Goal: Contribute content: Contribute content

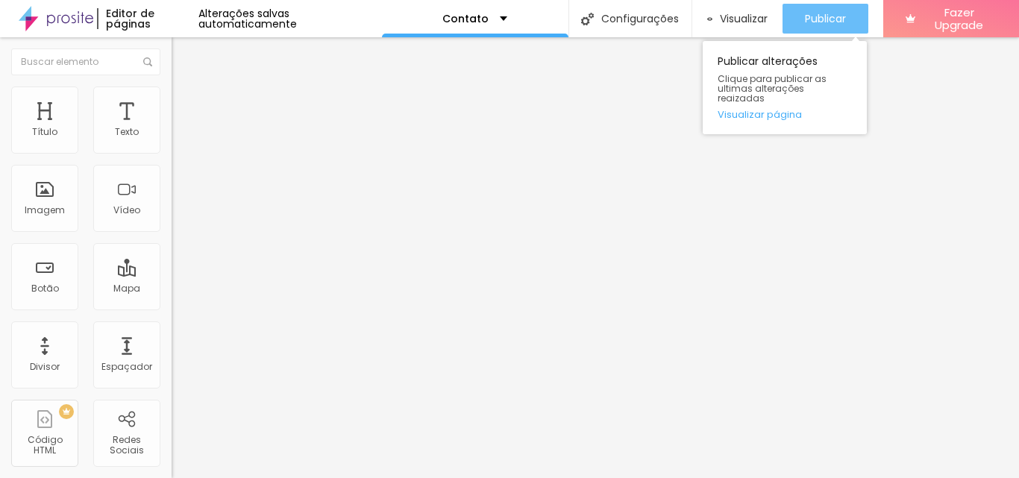
click at [821, 10] on div "Publicar" at bounding box center [825, 19] width 41 height 30
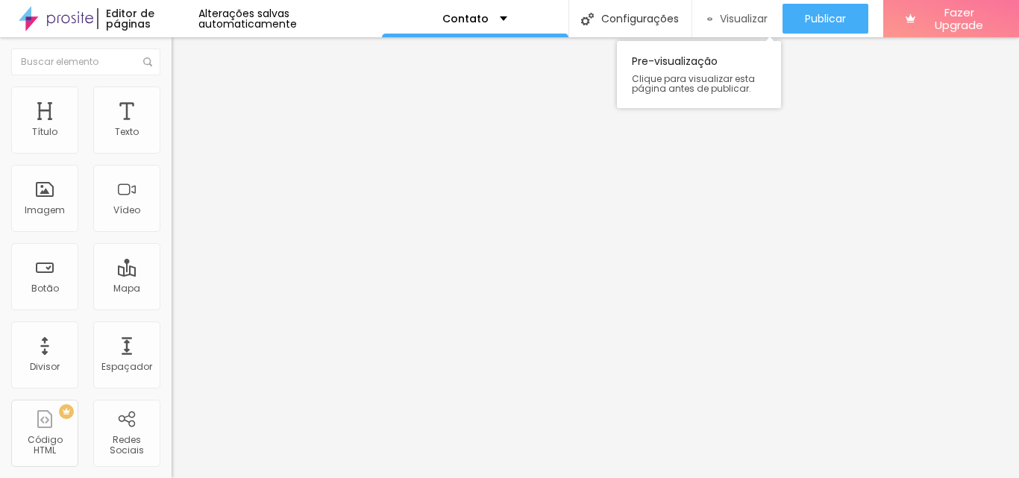
click at [741, 13] on span "Visualizar" at bounding box center [744, 19] width 48 height 12
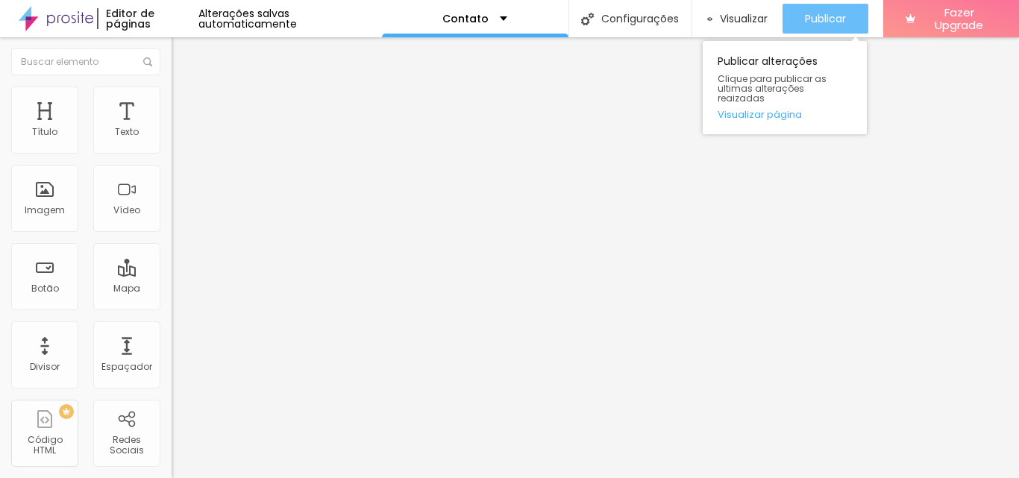
click at [820, 7] on div "Publicar" at bounding box center [825, 19] width 41 height 30
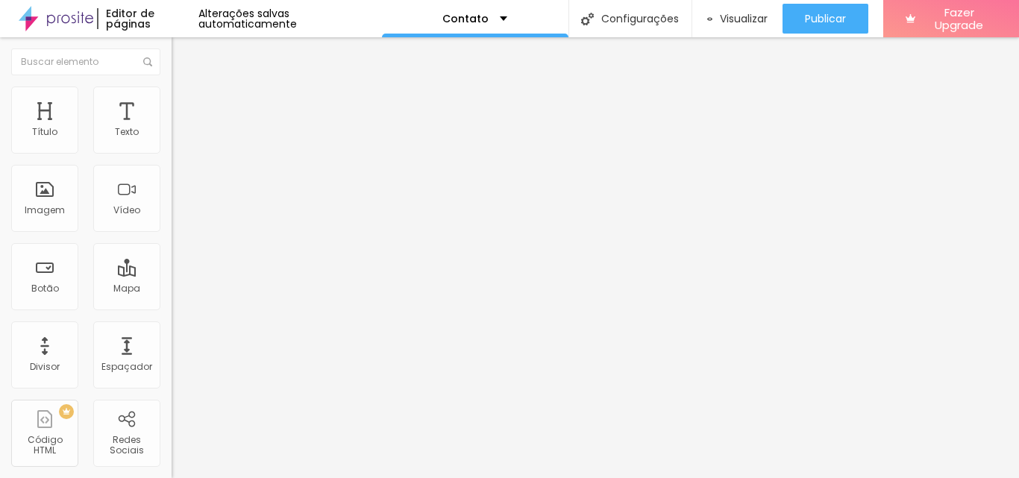
click at [172, 128] on span "Trocar imagem" at bounding box center [212, 122] width 81 height 13
click at [185, 103] on span "Estilo" at bounding box center [196, 96] width 23 height 13
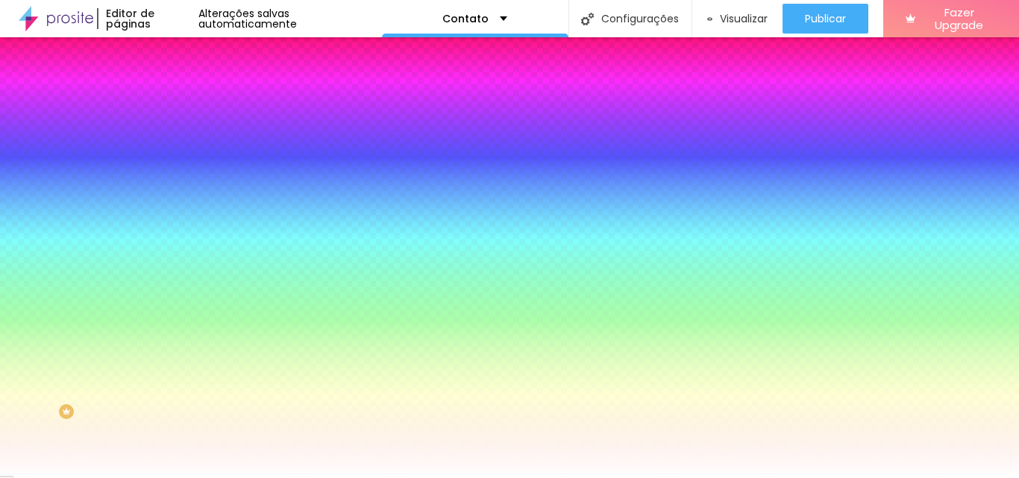
click at [172, 101] on li "Avançado" at bounding box center [258, 108] width 172 height 15
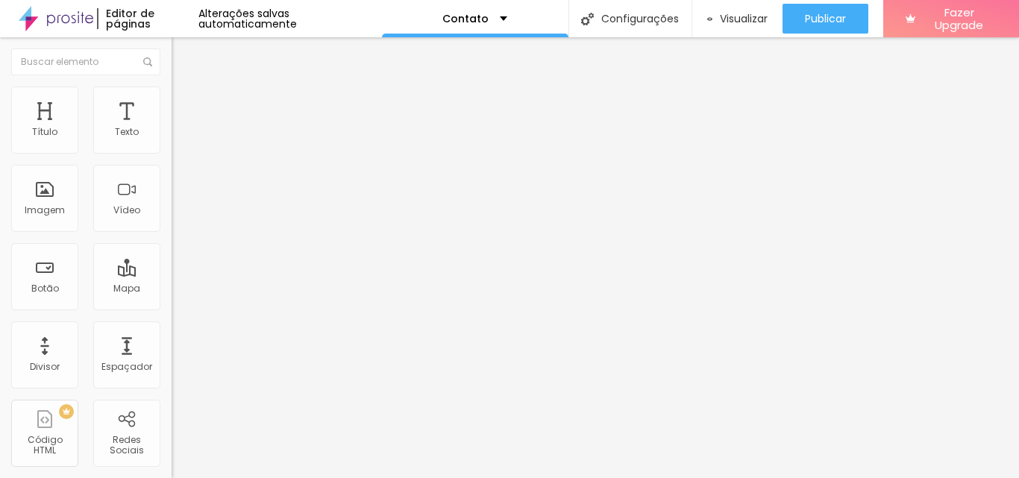
click at [185, 88] on span "Conteúdo" at bounding box center [208, 81] width 46 height 13
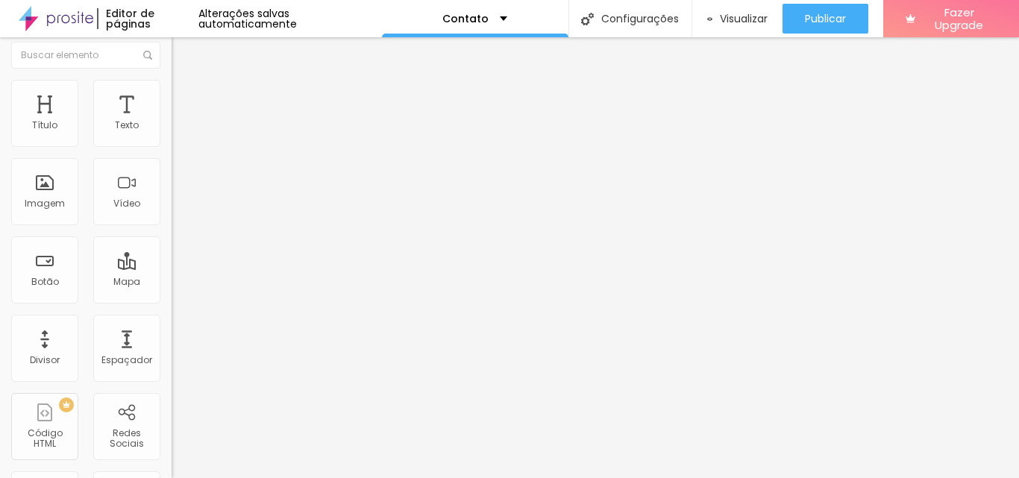
scroll to position [0, 0]
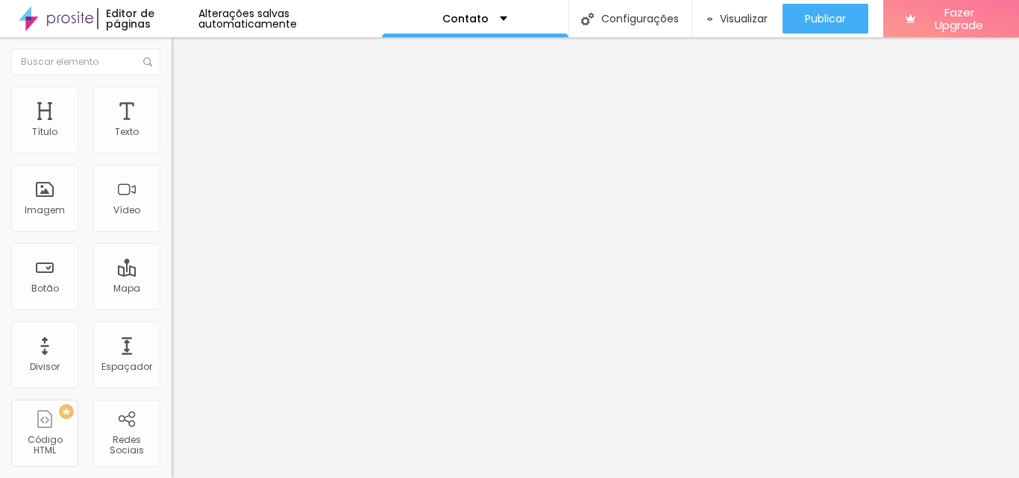
click at [172, 128] on span "Adicionar imagem" at bounding box center [220, 122] width 96 height 13
click at [172, 127] on div "Trocar imagem" at bounding box center [258, 121] width 172 height 10
click at [185, 101] on span "Estilo" at bounding box center [196, 96] width 23 height 13
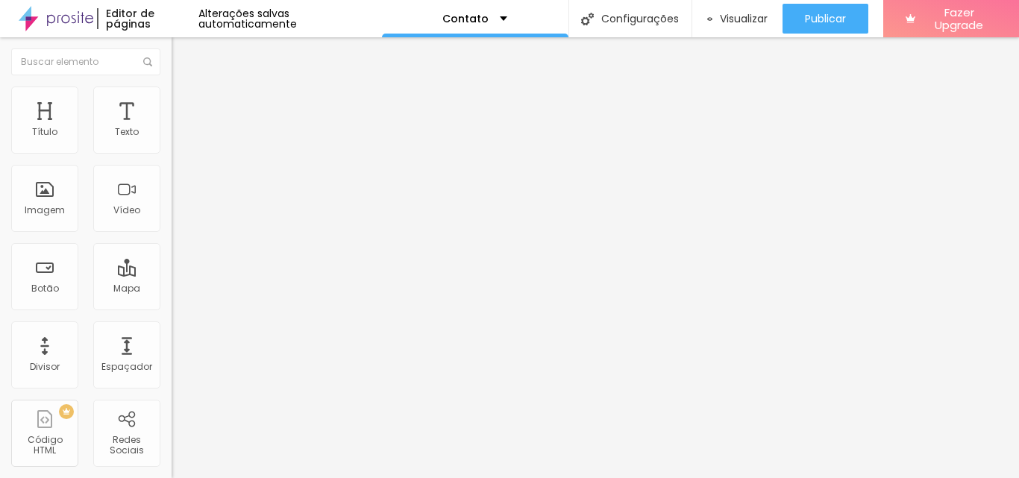
type input "75"
click at [172, 153] on input "range" at bounding box center [220, 147] width 96 height 12
type input "80"
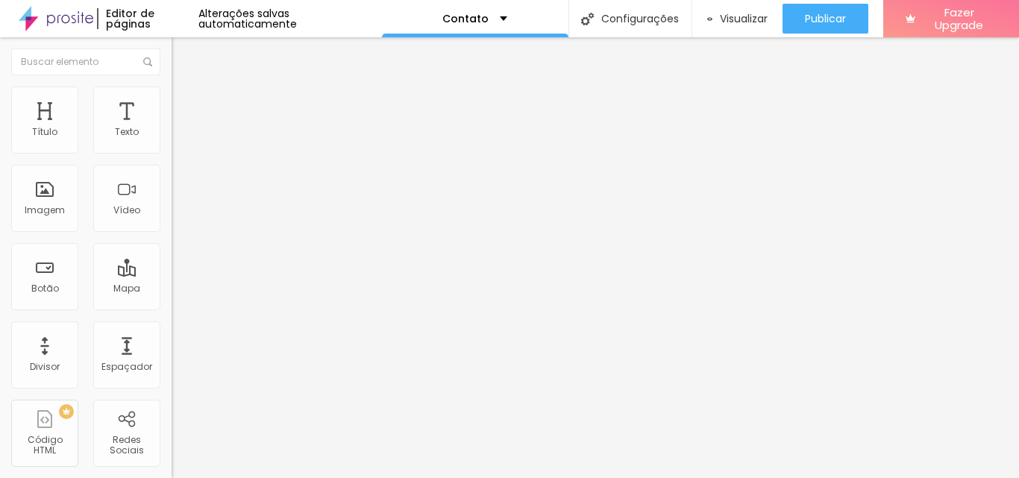
type input "85"
type input "90"
type input "95"
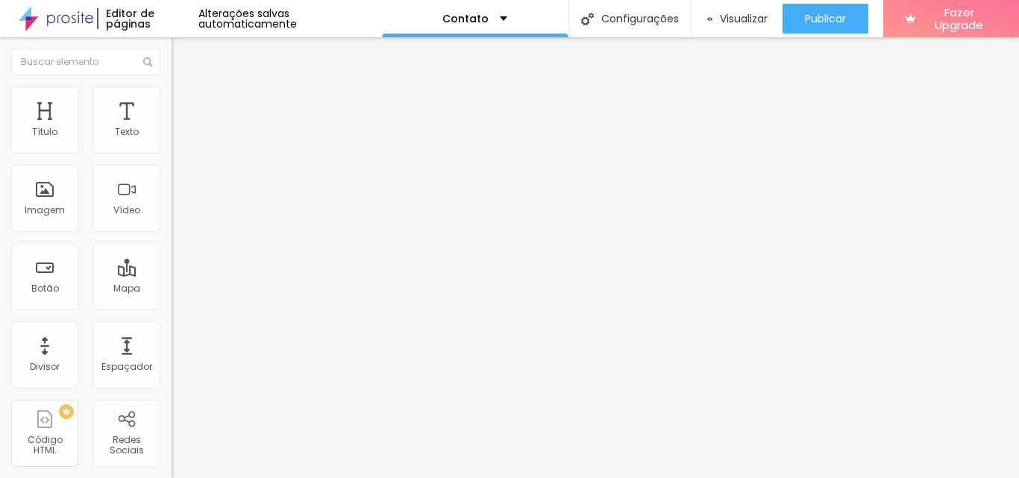
type input "95"
type input "100"
drag, startPoint x: 119, startPoint y: 157, endPoint x: 175, endPoint y: 166, distance: 56.7
type input "100"
click at [175, 153] on input "range" at bounding box center [220, 147] width 96 height 12
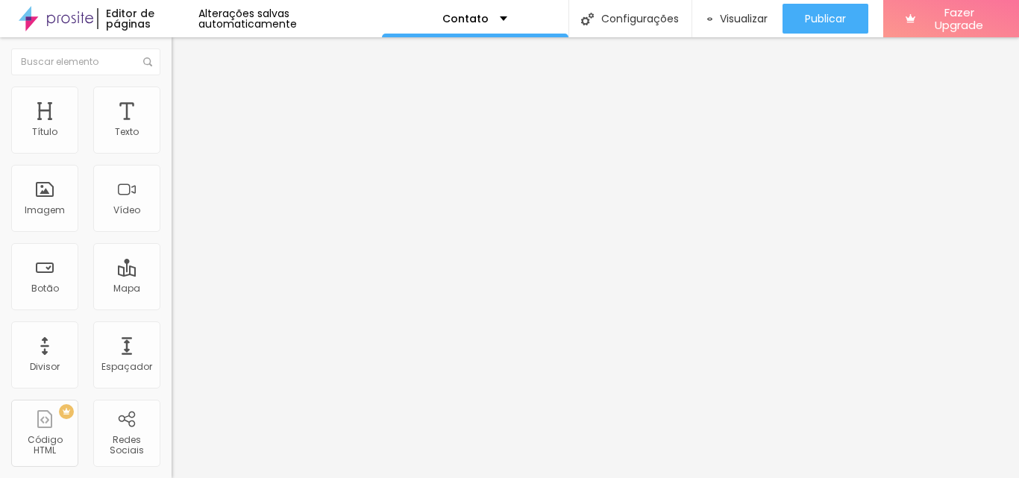
type input "10"
type input "86"
type input "114"
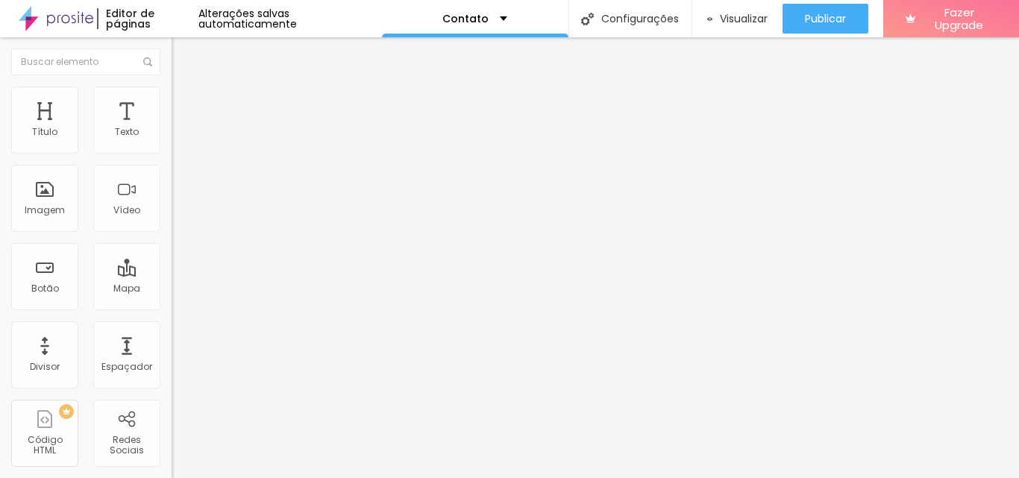
type input "114"
type input "118"
type input "117"
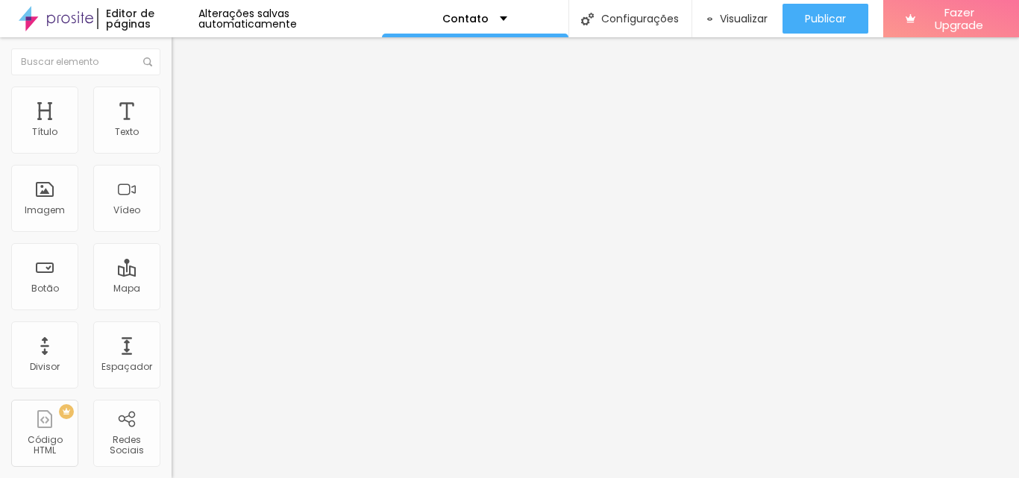
type input "114"
type input "105"
type input "91"
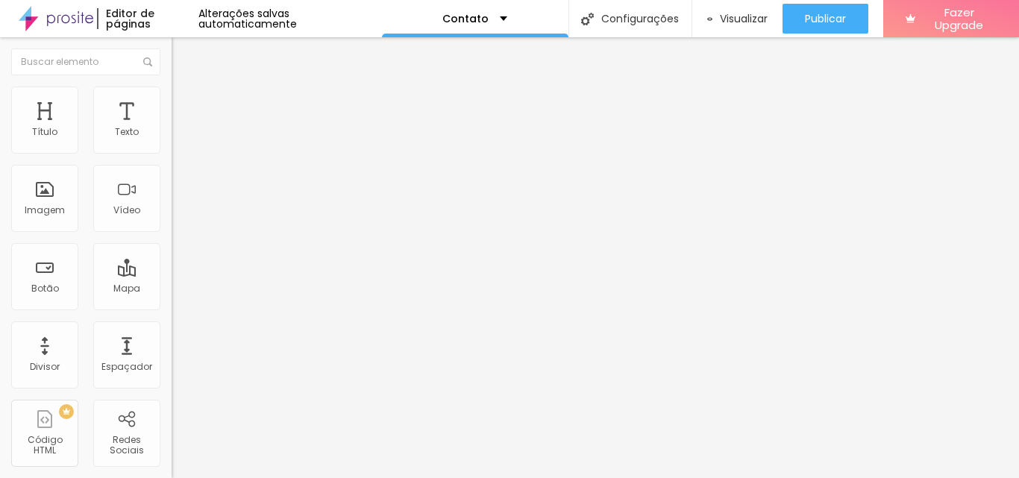
type input "91"
type input "64"
type input "31"
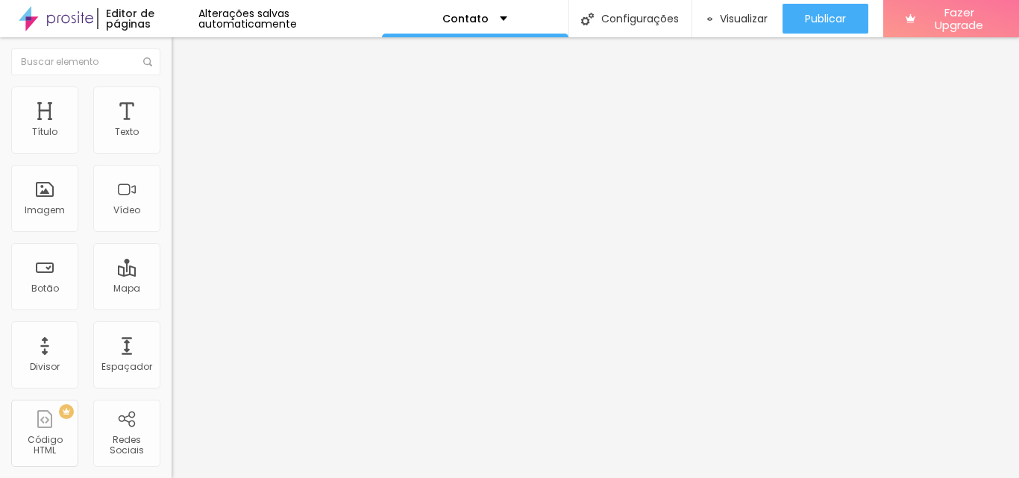
type input "0"
drag, startPoint x: 33, startPoint y: 191, endPoint x: 2, endPoint y: 200, distance: 31.9
click at [172, 327] on input "range" at bounding box center [220, 333] width 96 height 12
click at [172, 268] on div "Editar Imagem Conteúdo Estilo Avançado Tamanho 100 px % 0 Borda arredondada Som…" at bounding box center [258, 257] width 172 height 441
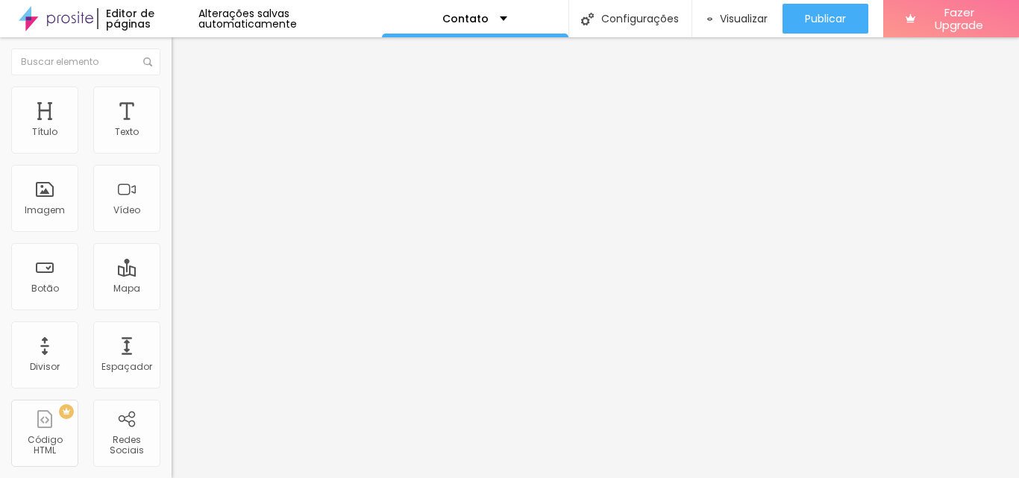
click at [172, 113] on li "Avançado" at bounding box center [258, 108] width 172 height 15
click at [185, 88] on span "Conteúdo" at bounding box center [208, 81] width 46 height 13
click at [172, 127] on div "Trocar imagem" at bounding box center [258, 121] width 172 height 10
click at [172, 128] on span "Trocar imagem" at bounding box center [212, 122] width 81 height 13
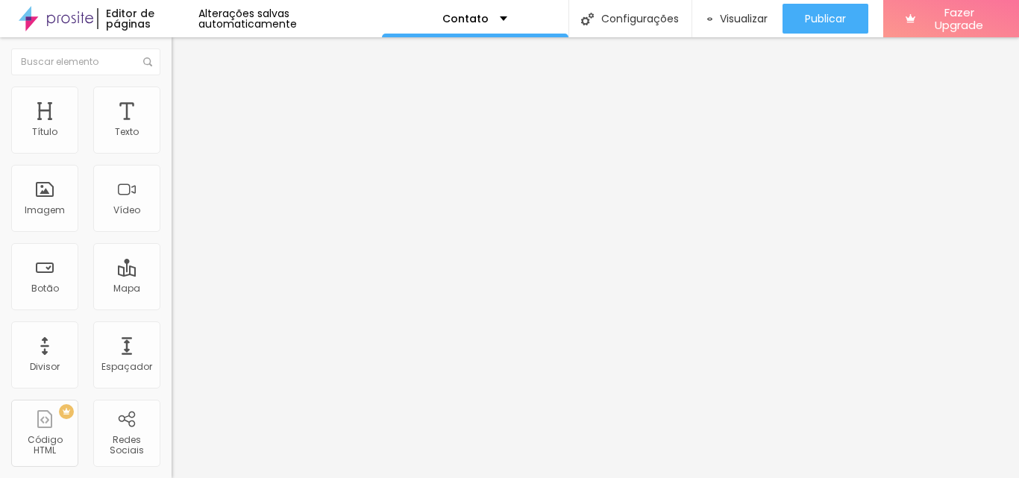
click at [172, 128] on span "Trocar imagem" at bounding box center [212, 122] width 81 height 13
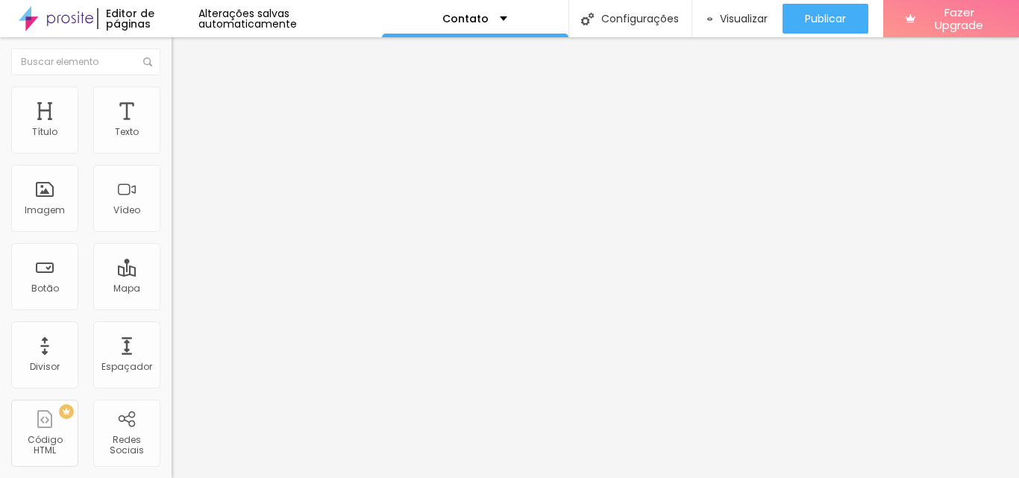
click at [172, 143] on button "button" at bounding box center [182, 136] width 21 height 16
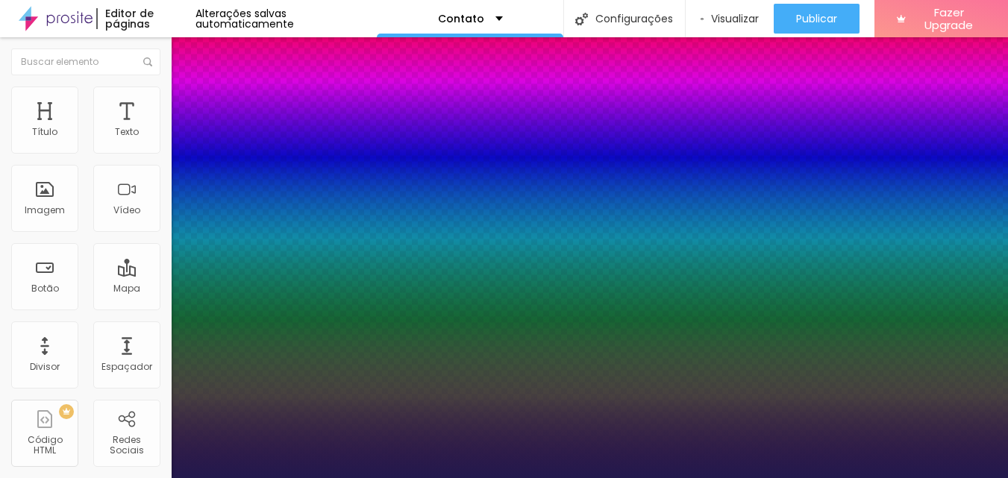
type input "1"
click at [100, 477] on div at bounding box center [504, 478] width 1008 height 0
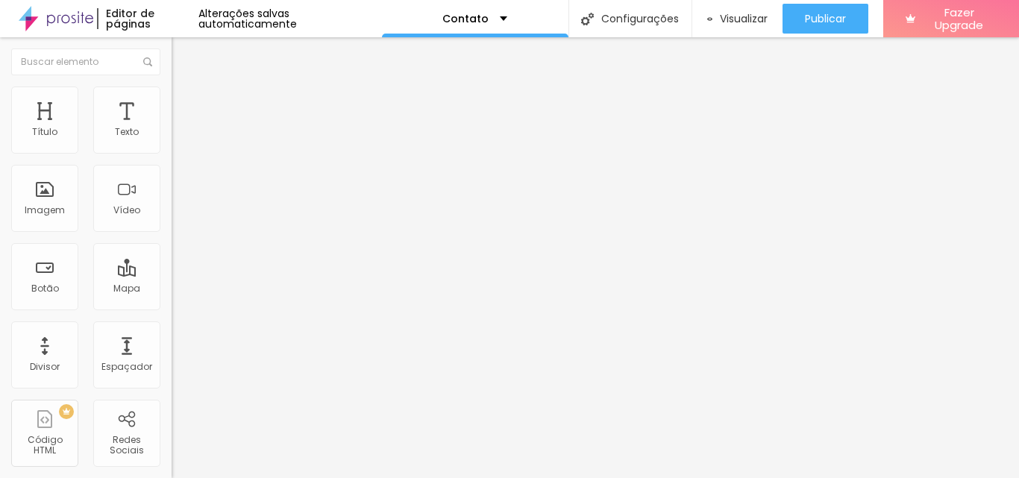
click at [172, 98] on li "Avançado" at bounding box center [258, 94] width 172 height 15
click at [185, 88] on span "Estilo" at bounding box center [196, 81] width 23 height 13
click at [172, 259] on div "Editar Texto Estilo Avançado Tipografia Voltar ao padrão Sombra DESATIVADO Volt…" at bounding box center [258, 257] width 172 height 441
click at [185, 103] on span "Avançado" at bounding box center [209, 96] width 49 height 13
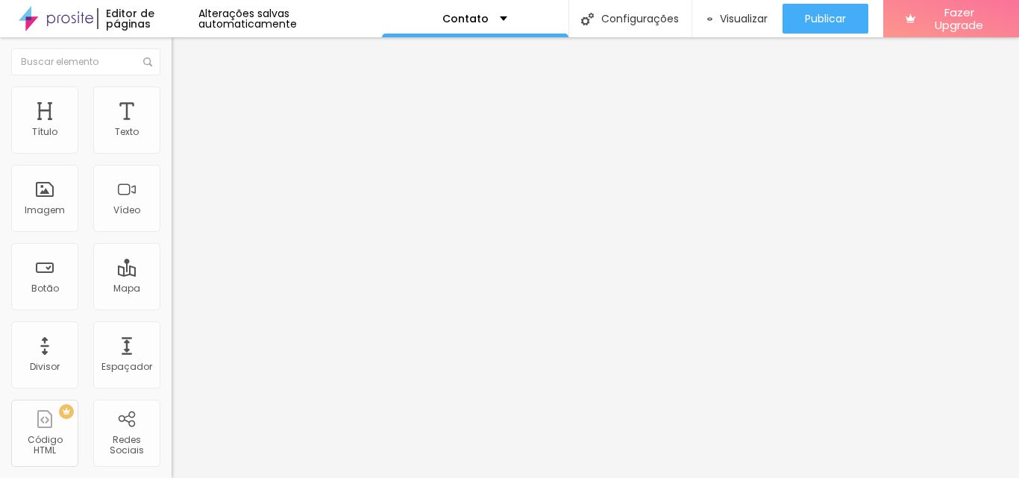
type input "16"
type input "25"
type input "39"
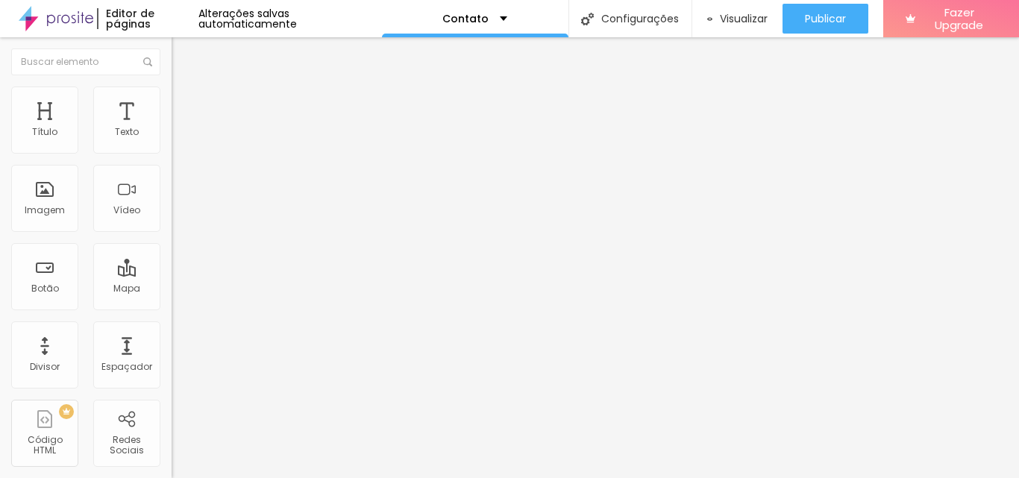
type input "39"
type input "41"
type input "42"
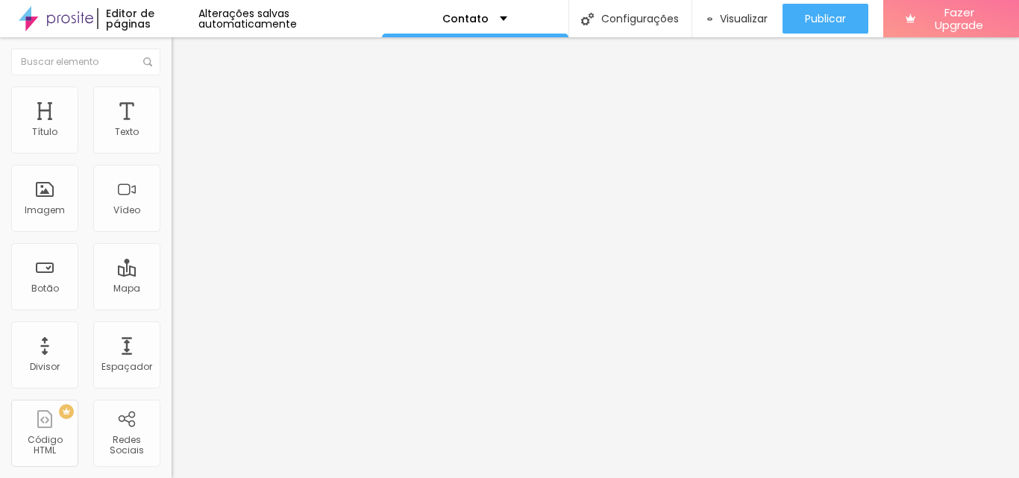
type input "40"
type input "39"
type input "37"
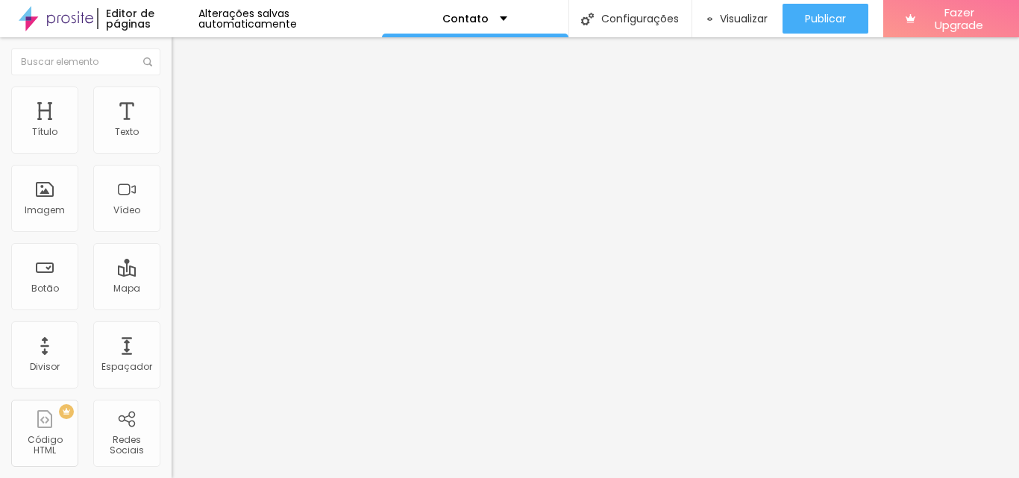
type input "37"
type input "35"
type input "32"
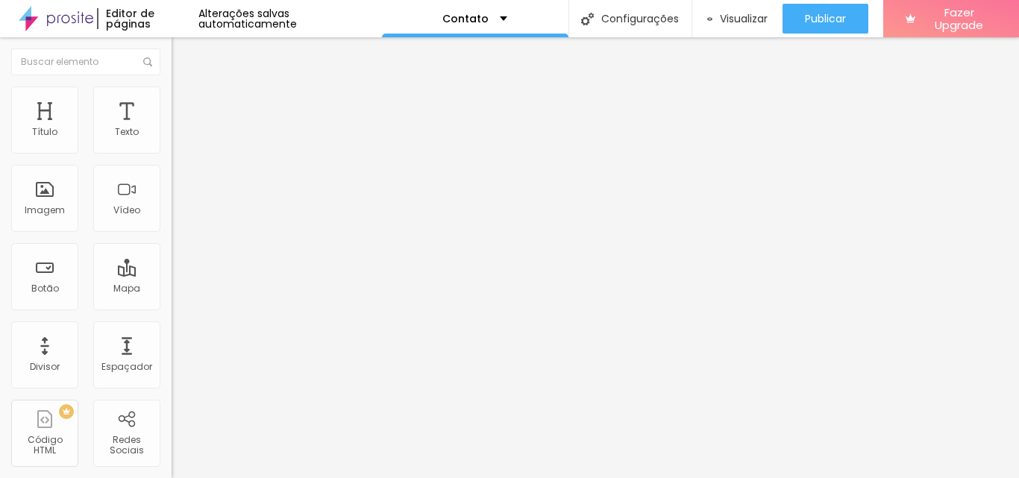
type input "30"
type input "25"
type input "24"
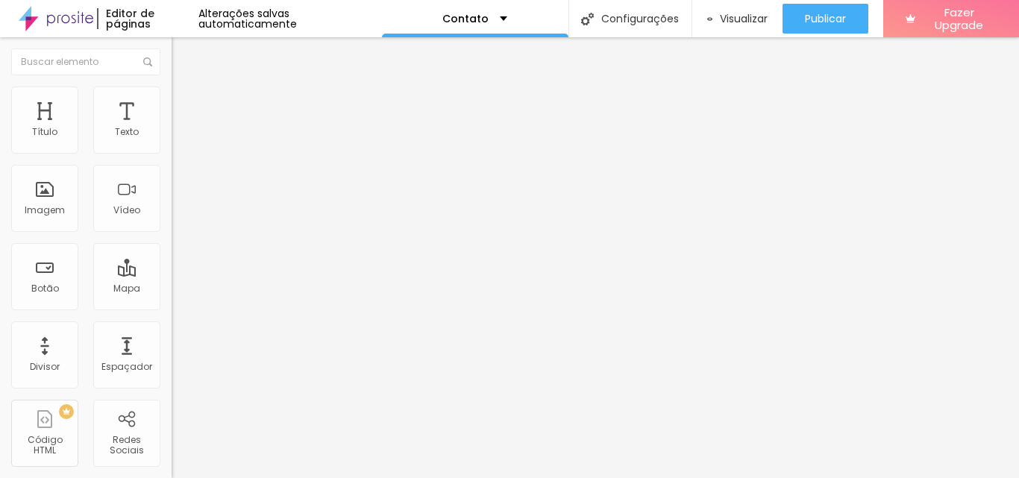
type input "24"
type input "22"
type input "19"
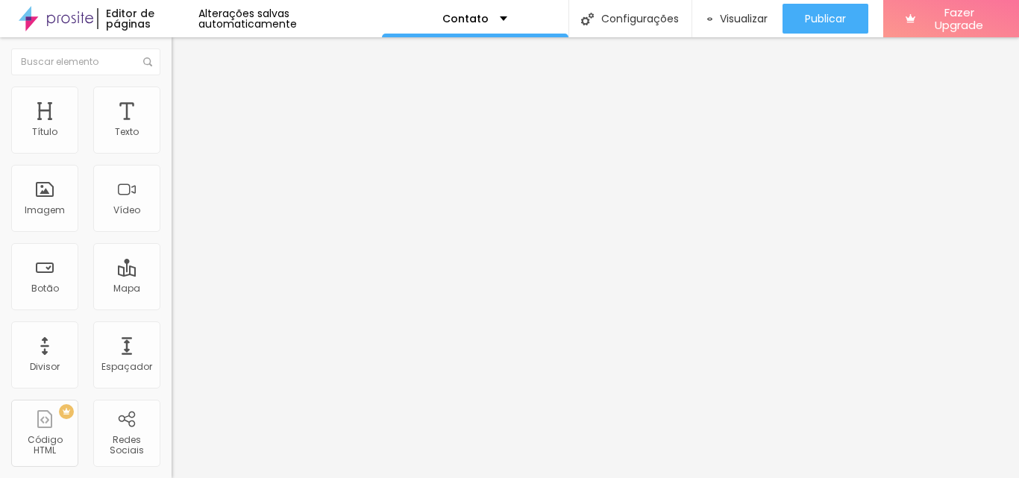
type input "17"
type input "14"
type input "13"
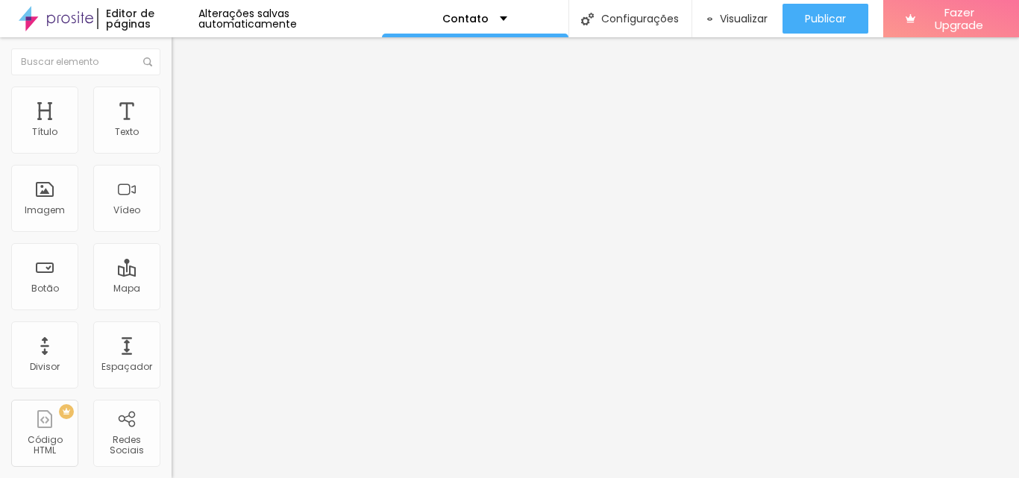
type input "13"
type input "9"
type input "5"
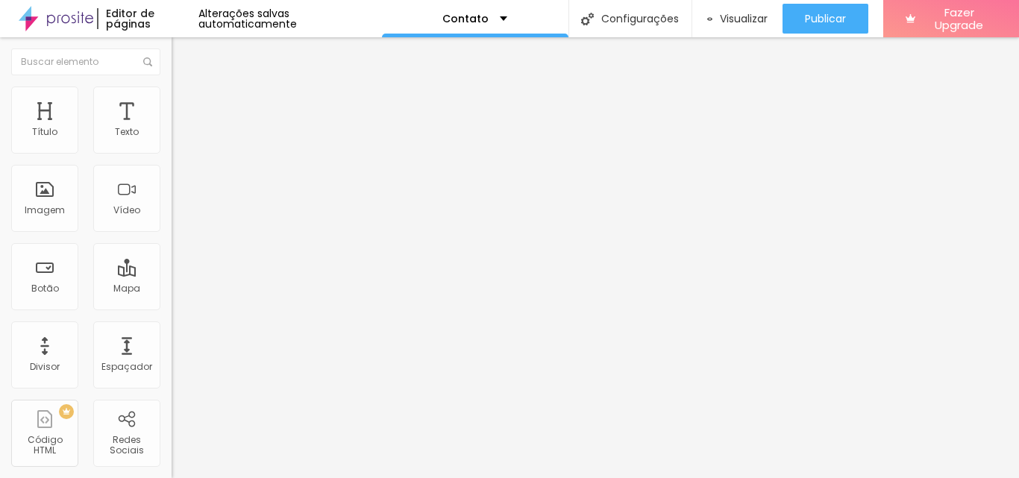
type input "4"
type input "3"
type input "1"
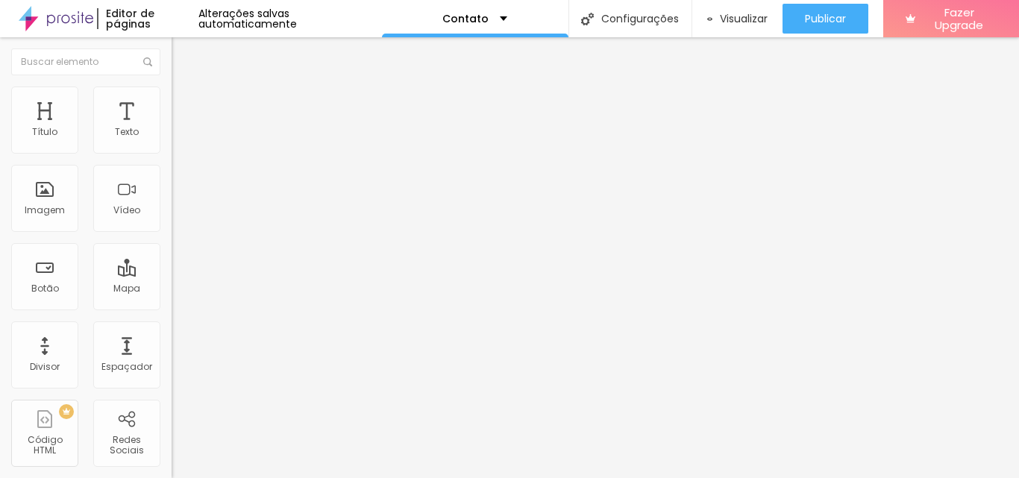
type input "1"
type input "0"
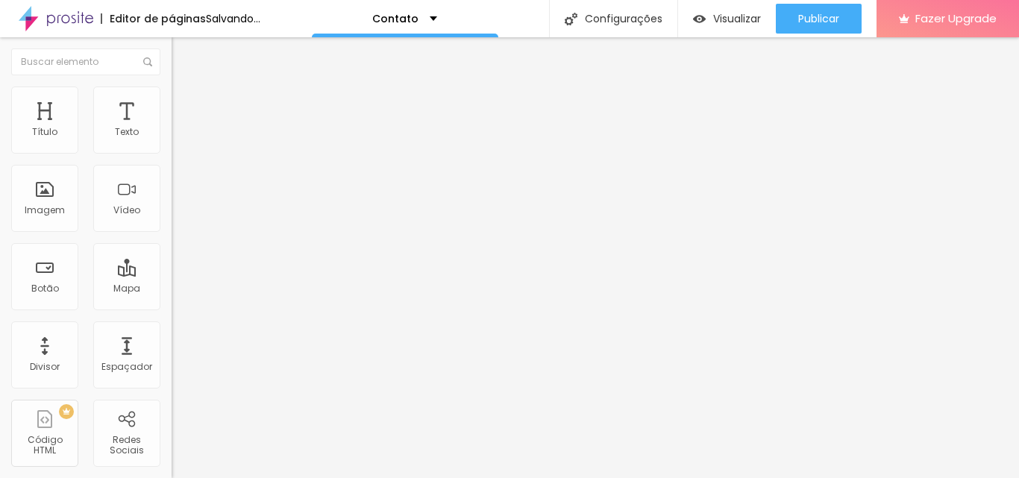
drag, startPoint x: 45, startPoint y: 148, endPoint x: 4, endPoint y: 155, distance: 41.7
type input "0"
click at [172, 274] on input "range" at bounding box center [220, 280] width 96 height 12
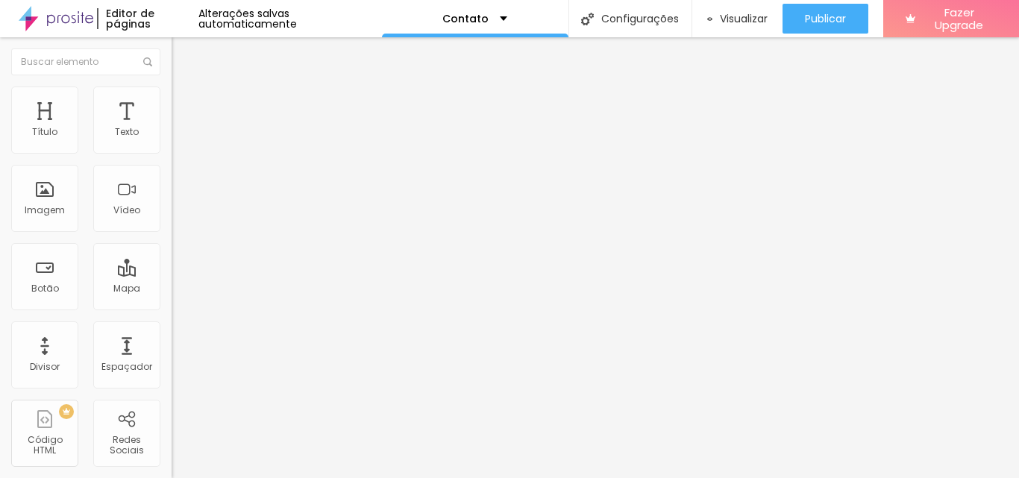
type input "9"
type input "7"
type input "4"
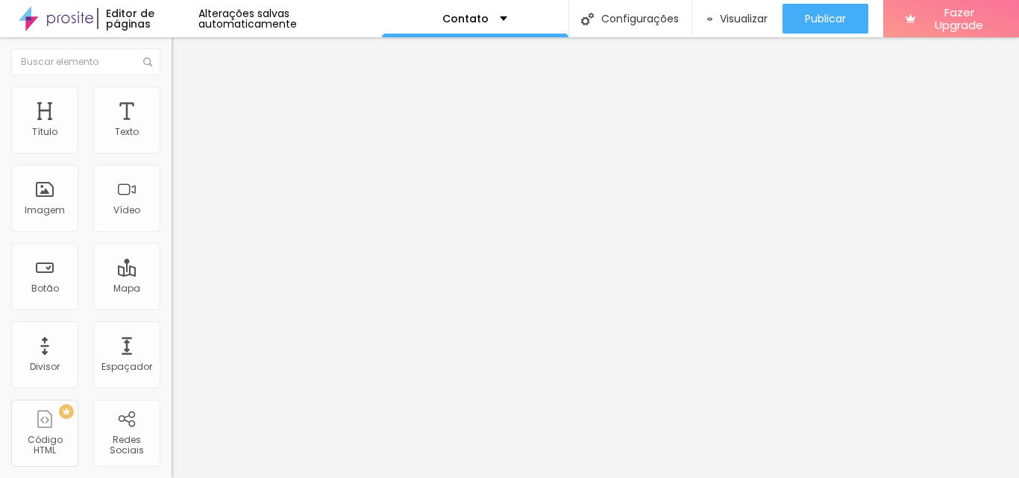
type input "4"
type input "3"
type input "0"
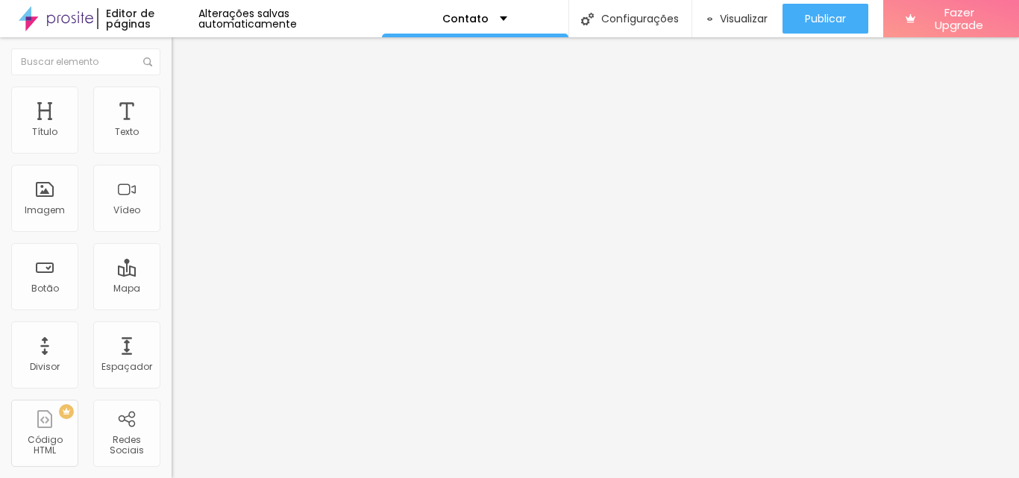
drag, startPoint x: 43, startPoint y: 175, endPoint x: 10, endPoint y: 178, distance: 33.6
type input "0"
click at [172, 101] on li "Avançado" at bounding box center [258, 94] width 172 height 15
click at [172, 101] on ul "Estilo Avançado" at bounding box center [258, 87] width 172 height 30
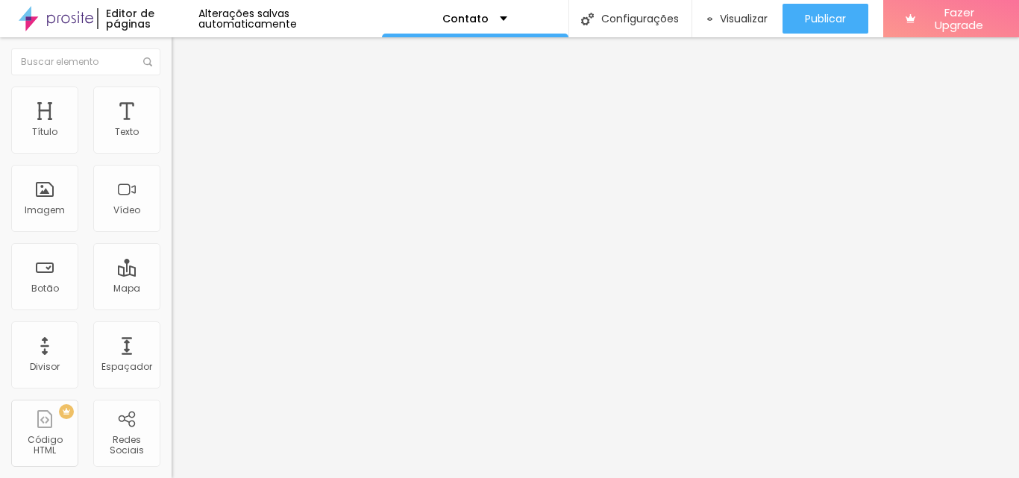
click at [185, 88] on span "Estilo" at bounding box center [196, 81] width 23 height 13
click at [185, 103] on span "Avançado" at bounding box center [209, 96] width 49 height 13
click at [185, 88] on span "Estilo" at bounding box center [196, 81] width 23 height 13
click at [172, 51] on button "Editar Texto" at bounding box center [258, 54] width 172 height 34
click at [183, 54] on img "button" at bounding box center [189, 54] width 12 height 12
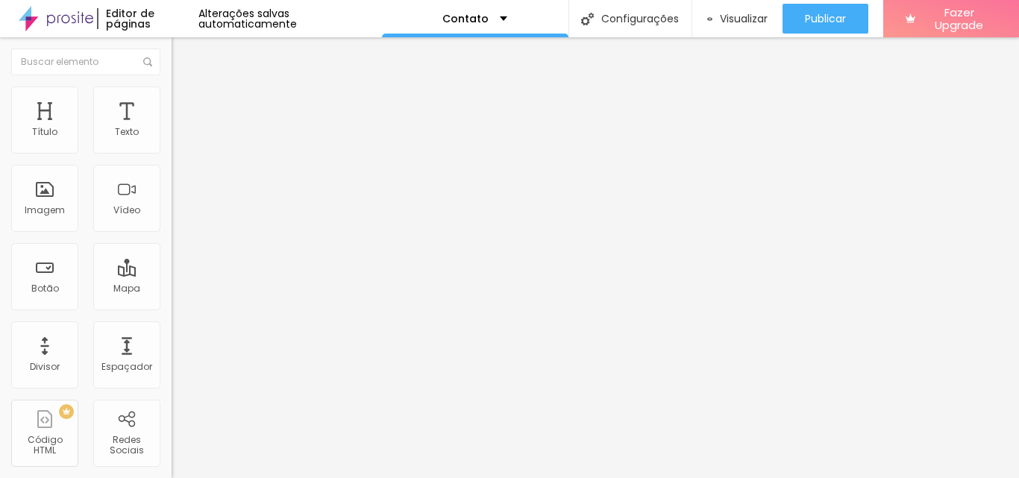
click at [183, 50] on img "button" at bounding box center [189, 54] width 12 height 12
click at [172, 263] on div "Editar Texto Estilo Avançado Tipografia Voltar ao padrão Sombra DESATIVADO Volt…" at bounding box center [258, 257] width 172 height 441
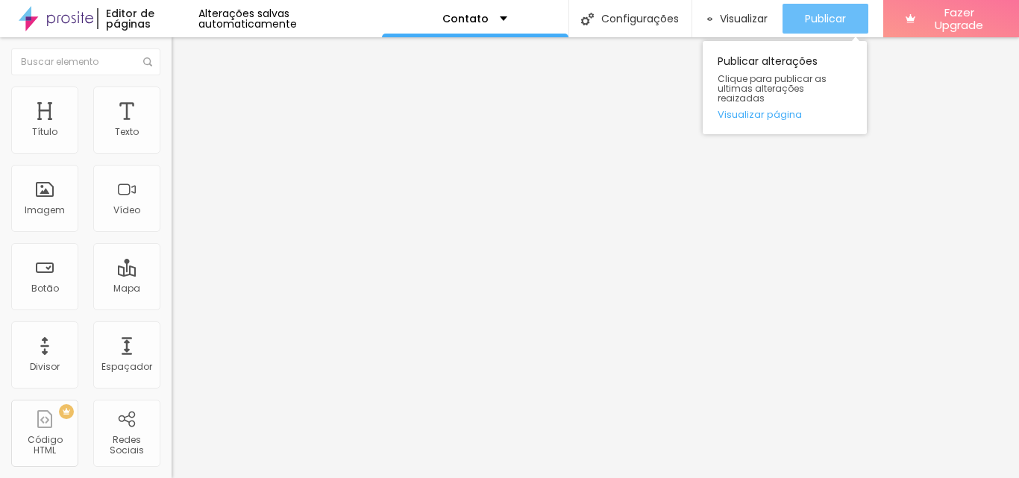
click at [821, 20] on span "Publicar" at bounding box center [825, 19] width 41 height 12
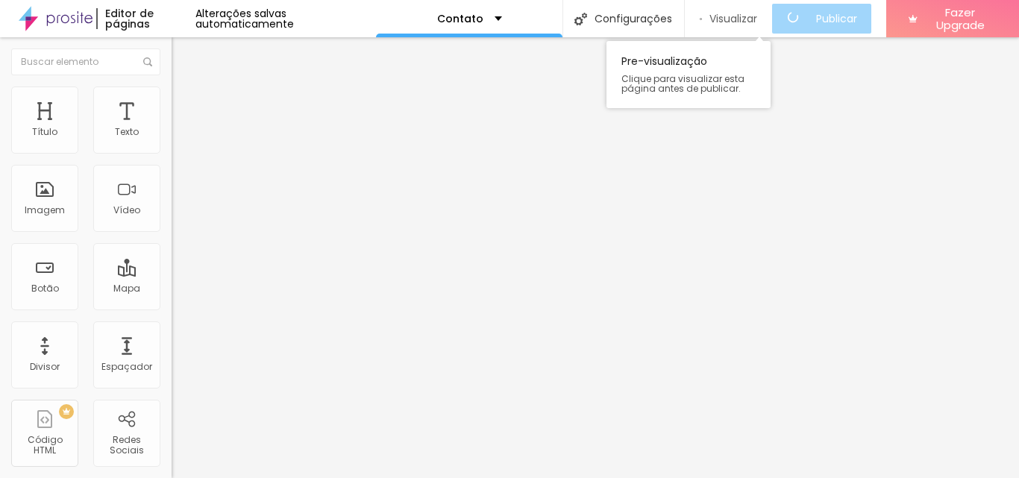
click at [753, 19] on span "Visualizar" at bounding box center [733, 19] width 48 height 12
